Goal: Task Accomplishment & Management: Manage account settings

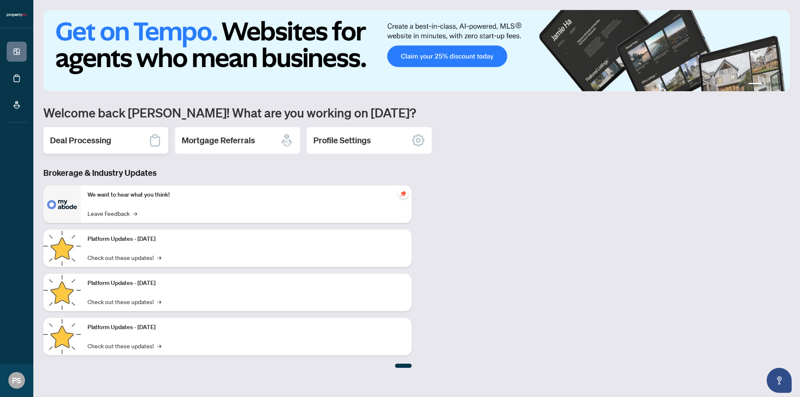
click at [118, 145] on div "Deal Processing" at bounding box center [105, 140] width 125 height 27
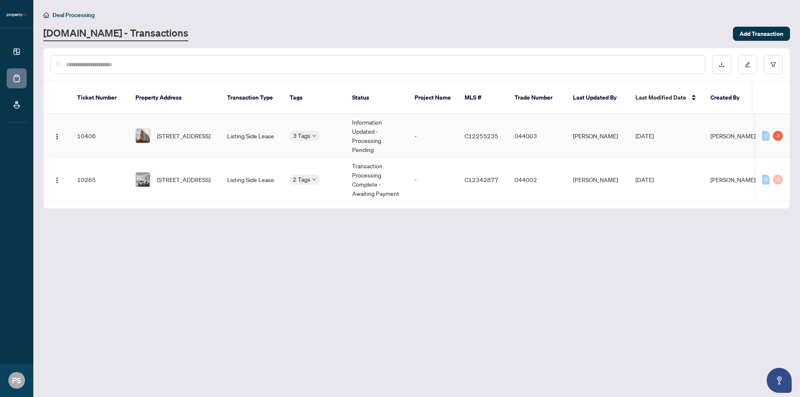
click at [233, 130] on td "Listing Side Lease" at bounding box center [251, 136] width 62 height 44
